Goal: Browse casually: Explore the website without a specific task or goal

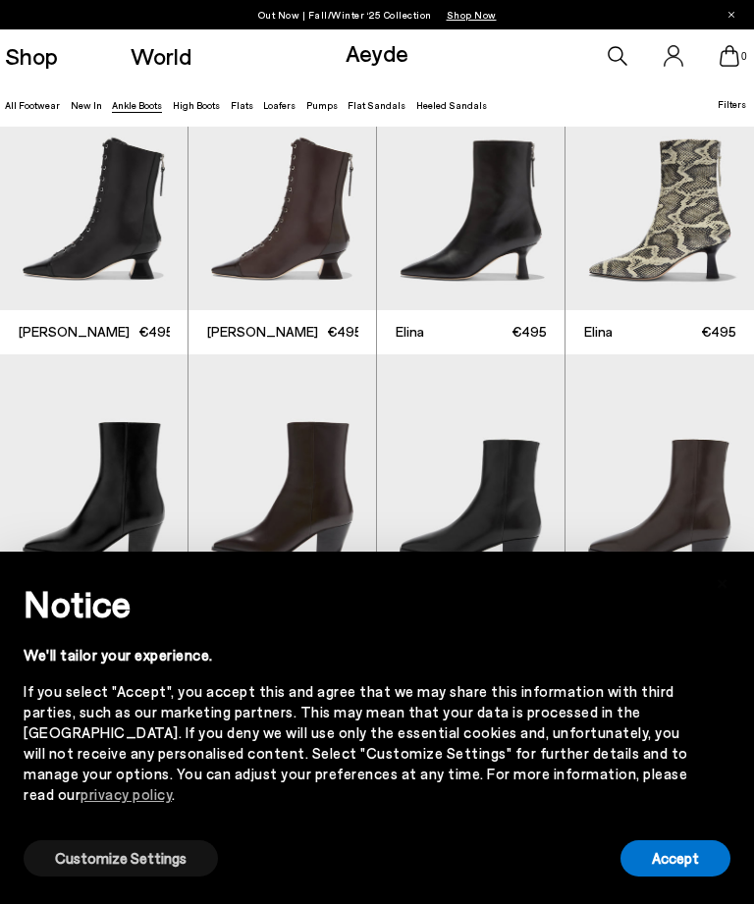
click at [181, 863] on button "Customize Settings" at bounding box center [121, 858] width 194 height 36
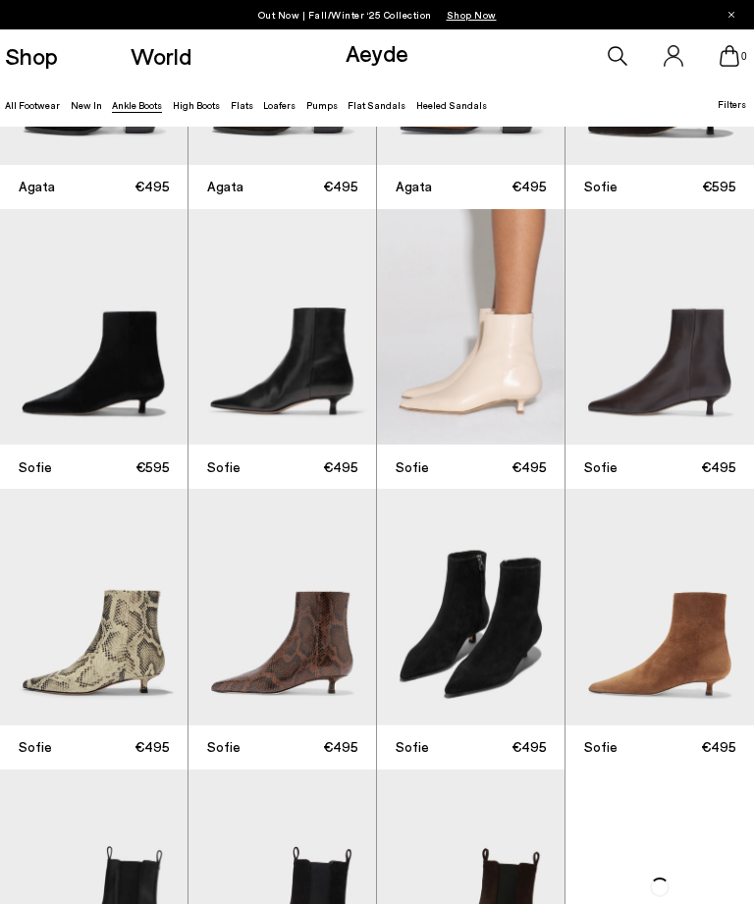
scroll to position [745, 0]
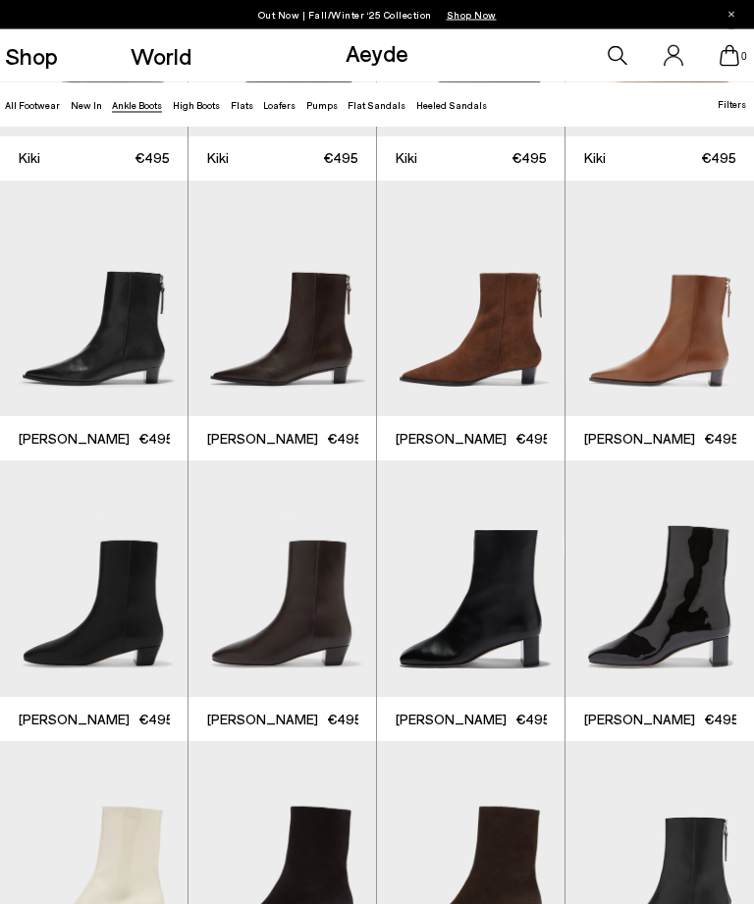
scroll to position [1934, 0]
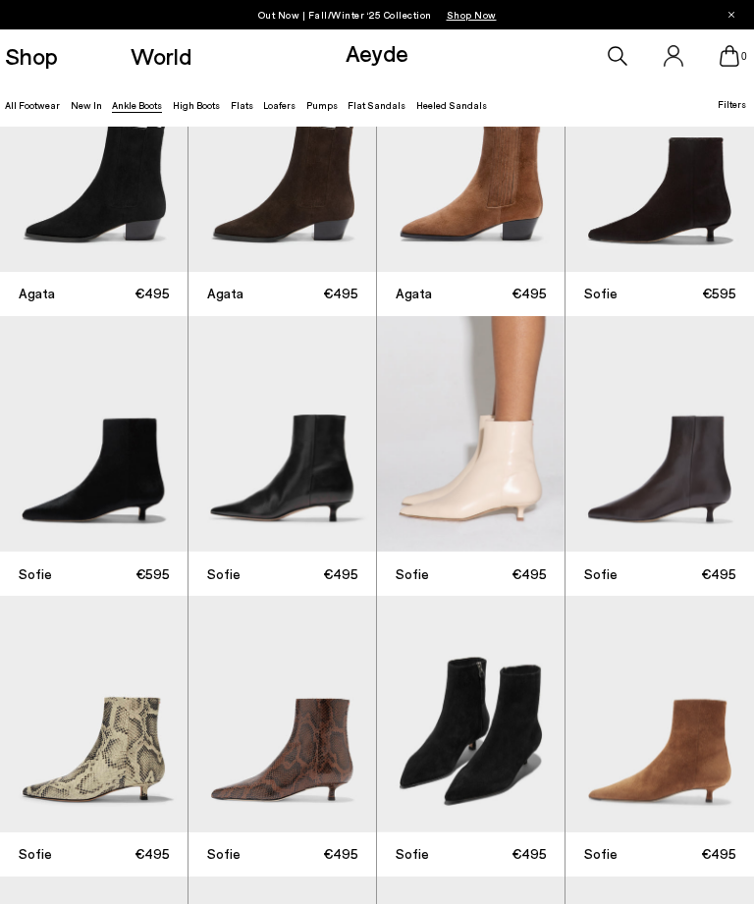
scroll to position [651, 0]
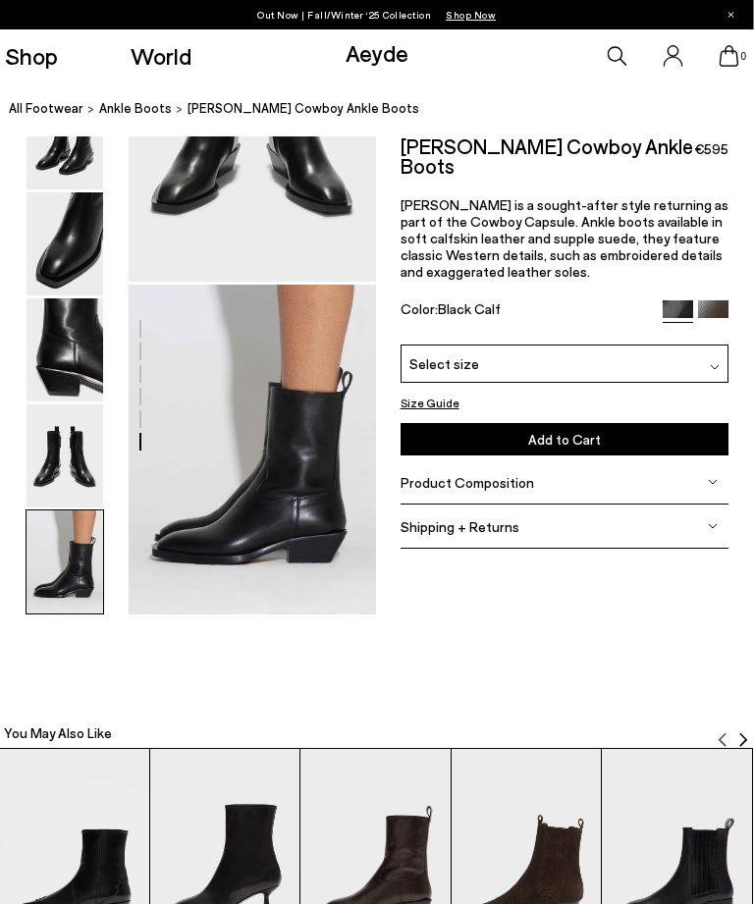
scroll to position [1512, 3]
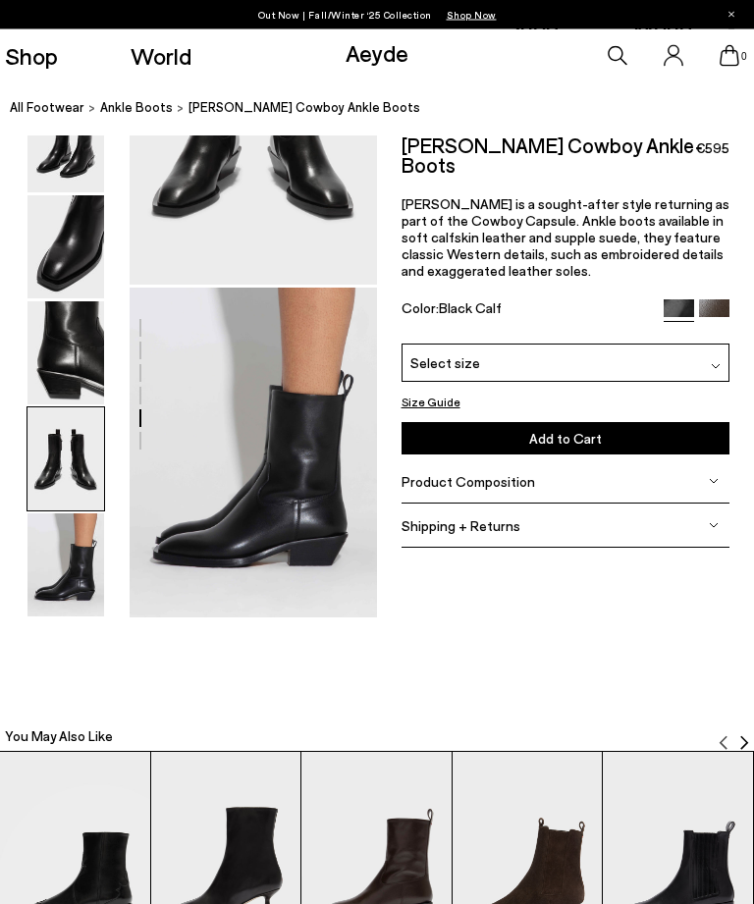
click at [69, 497] on img at bounding box center [65, 459] width 77 height 103
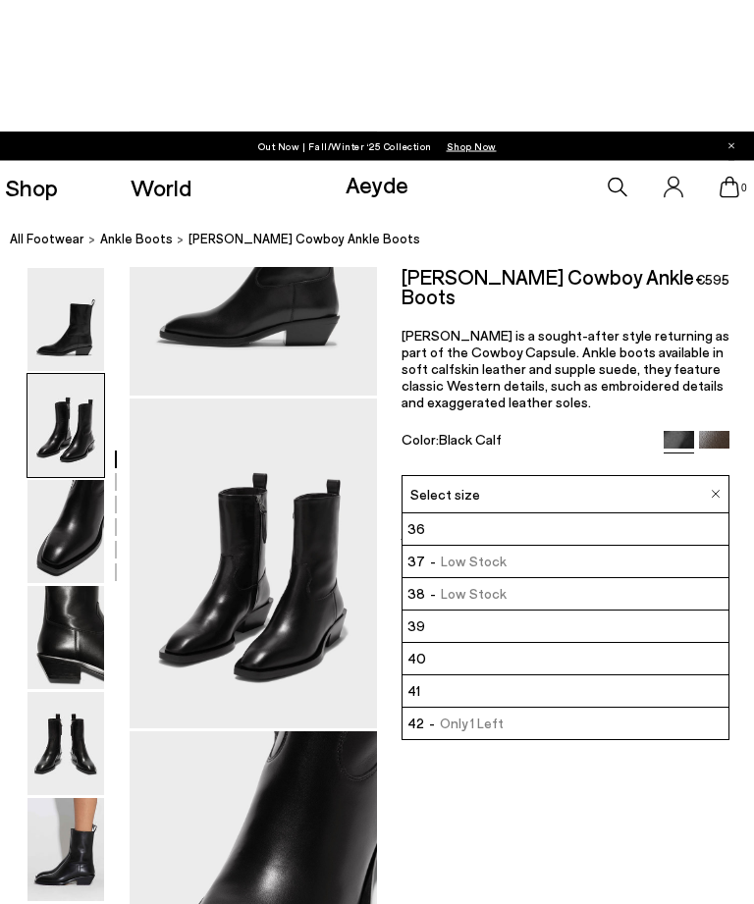
scroll to position [0, 25]
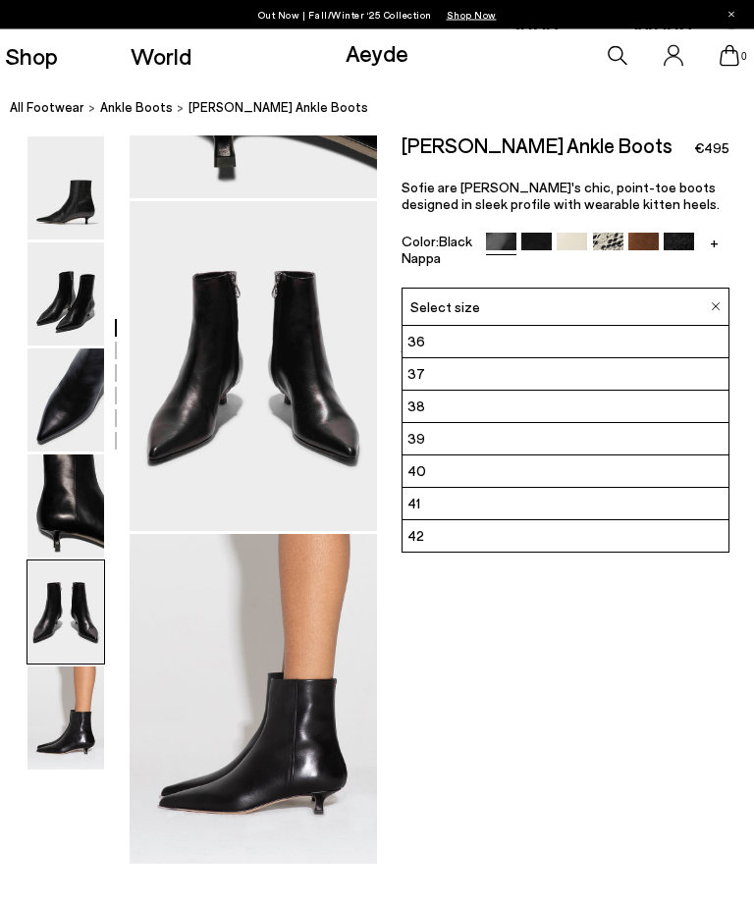
scroll to position [1267, 25]
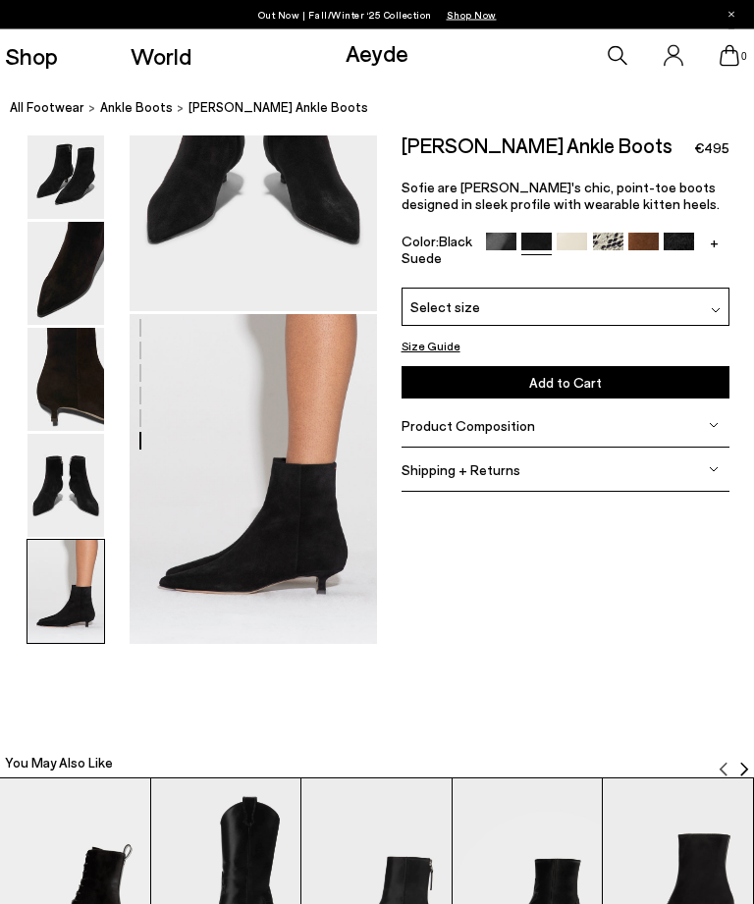
scroll to position [1491, 0]
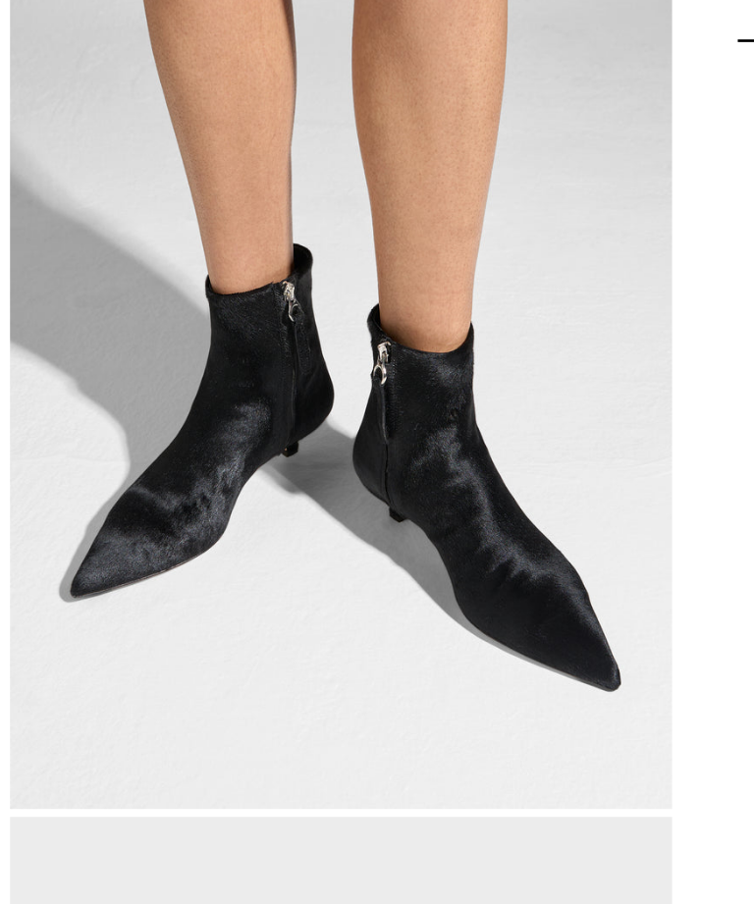
scroll to position [214, 0]
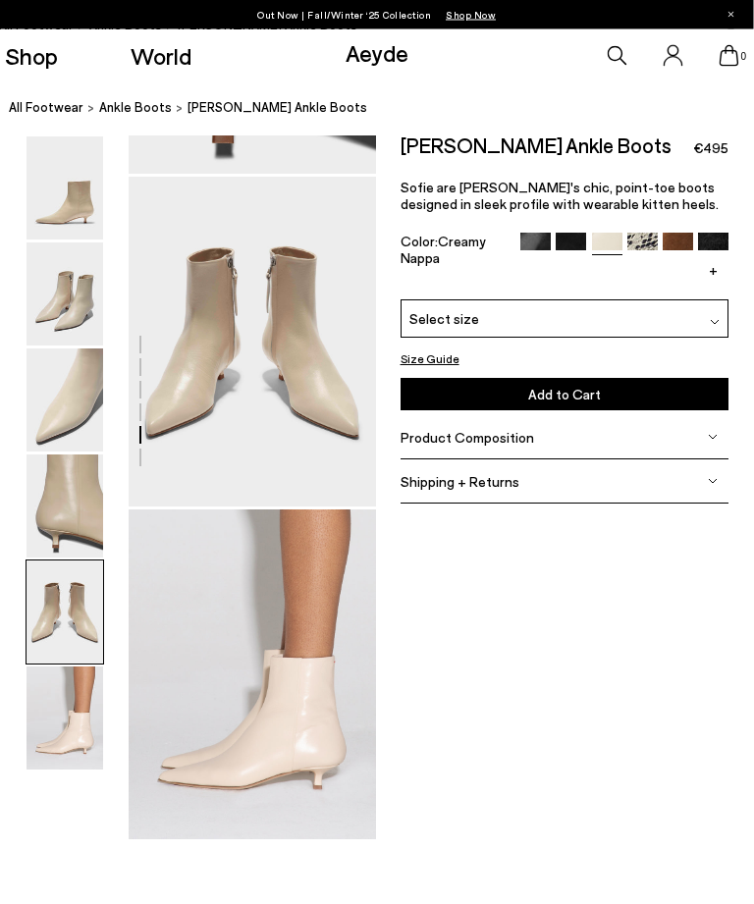
scroll to position [1329, 12]
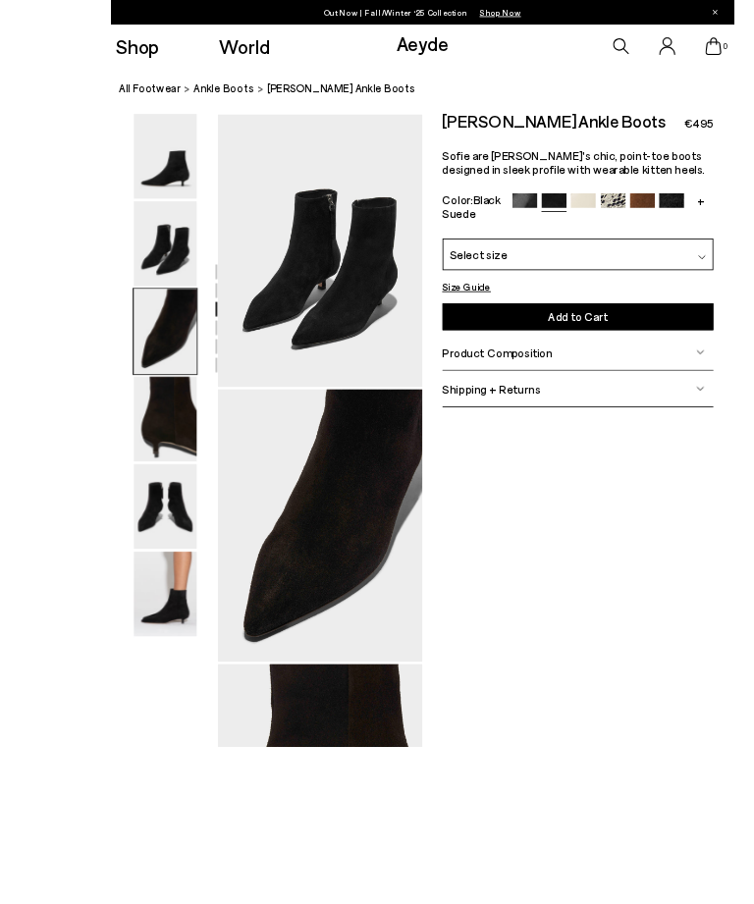
scroll to position [668, 0]
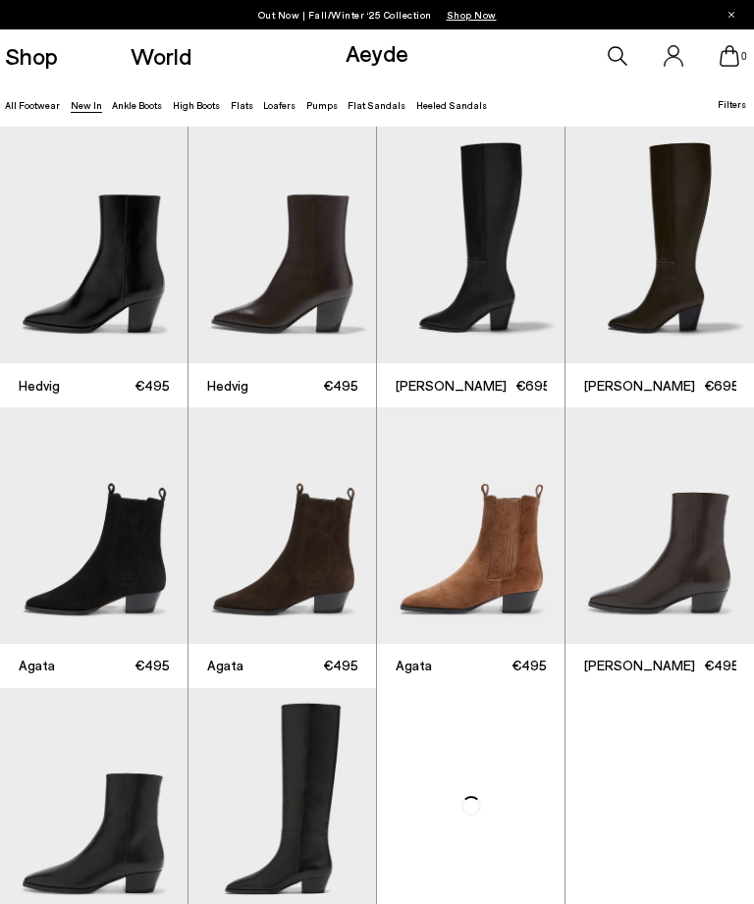
scroll to position [788, 0]
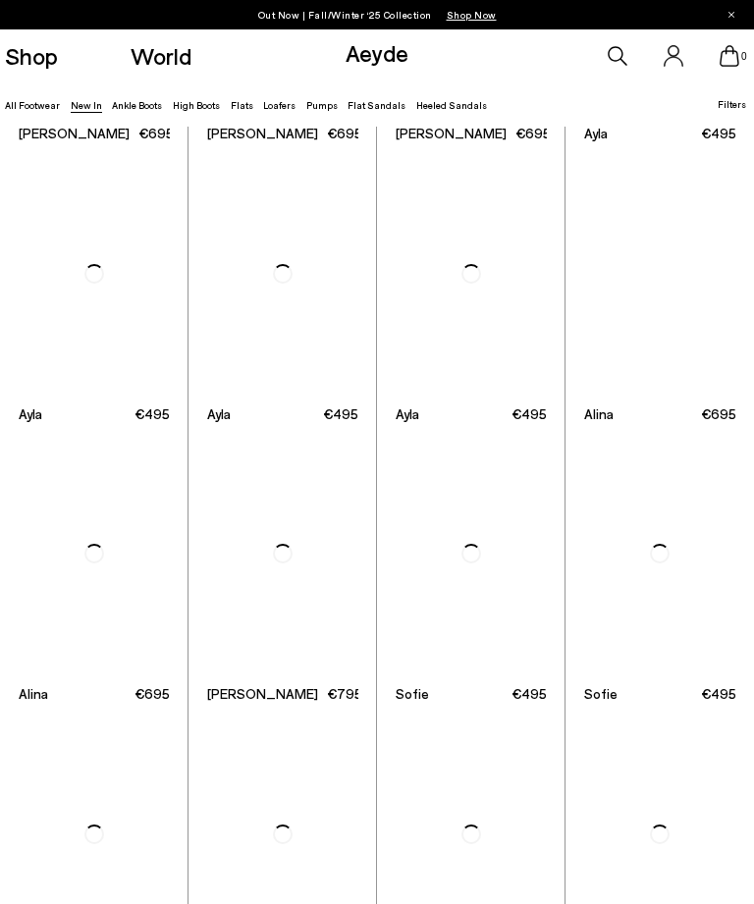
scroll to position [3059, 0]
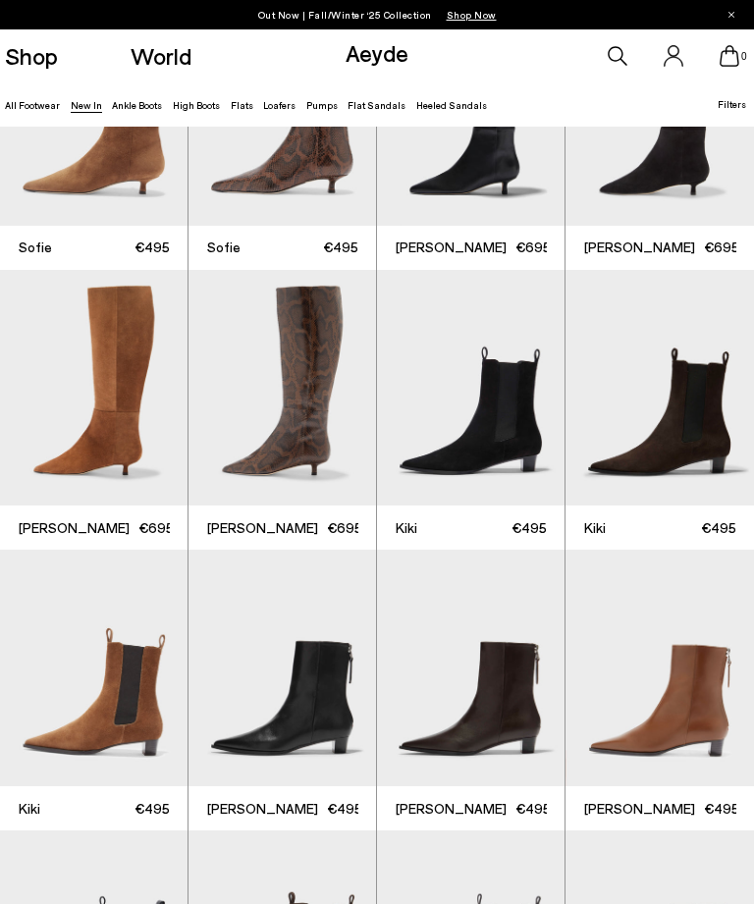
scroll to position [3788, 0]
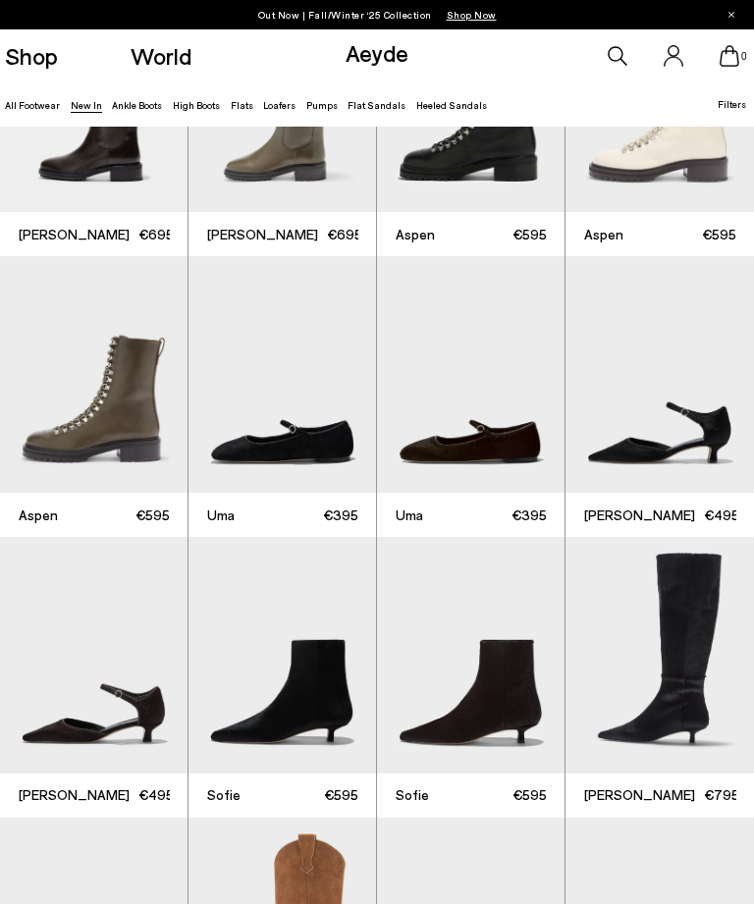
scroll to position [6043, 0]
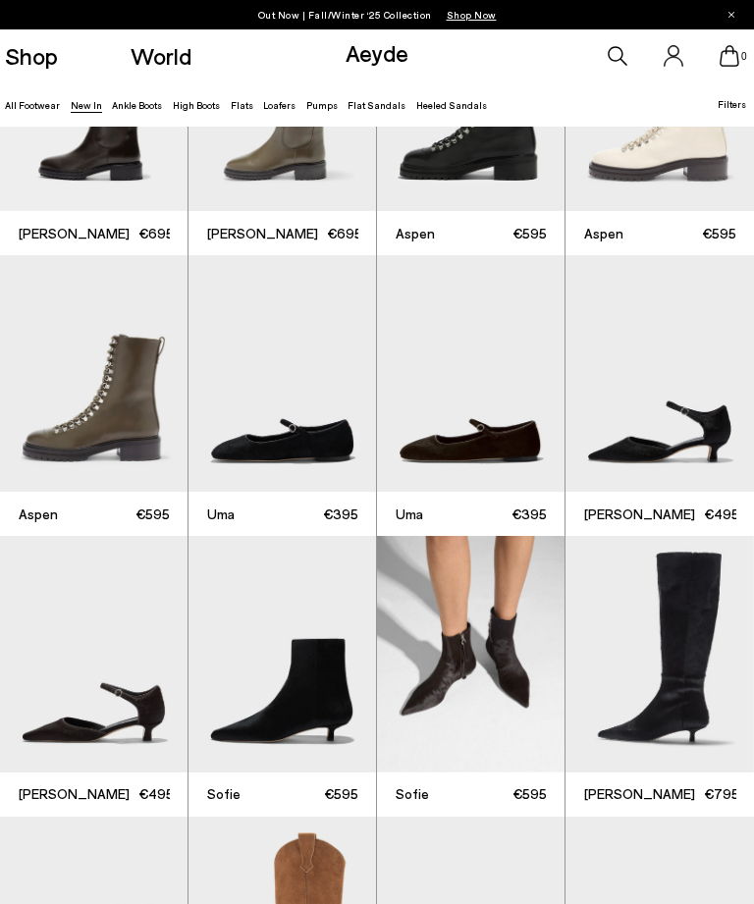
scroll to position [6052, 0]
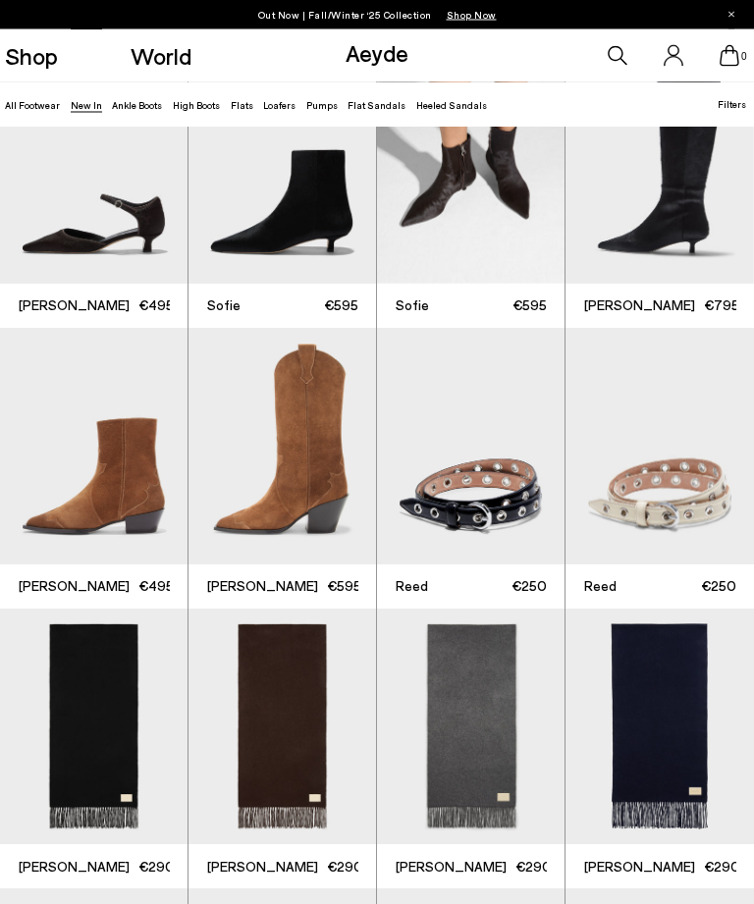
scroll to position [6539, 0]
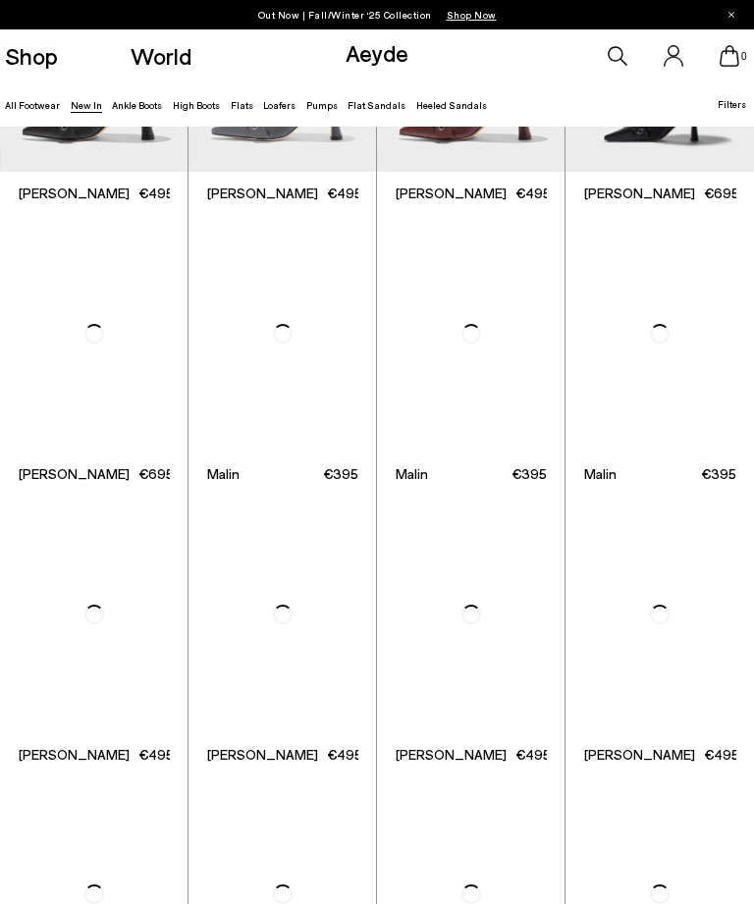
scroll to position [9379, 0]
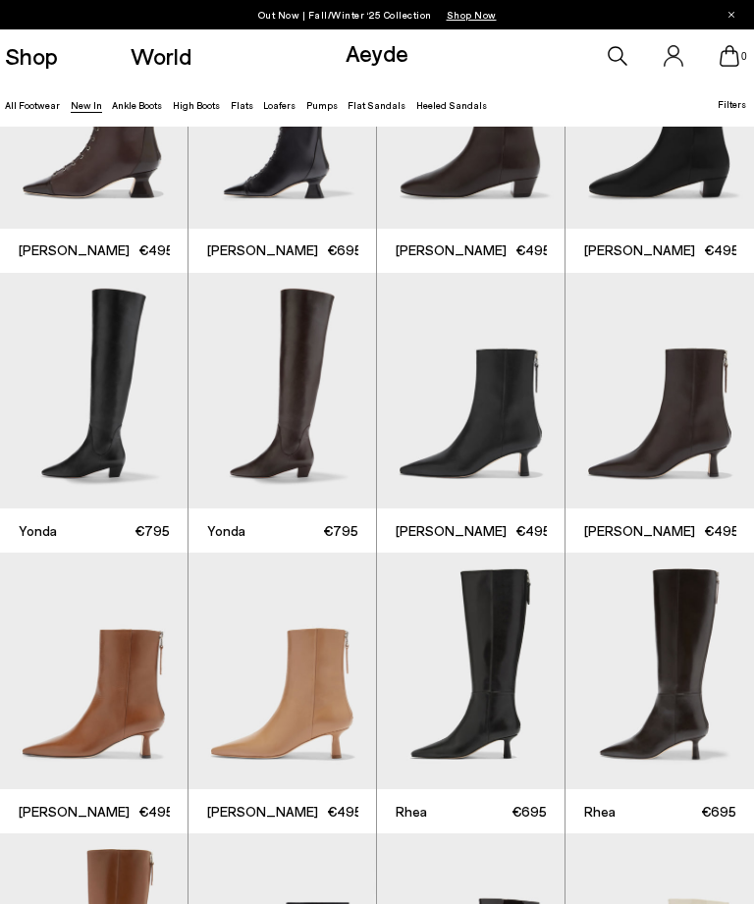
scroll to position [1537, 0]
